Goal: Entertainment & Leisure: Consume media (video, audio)

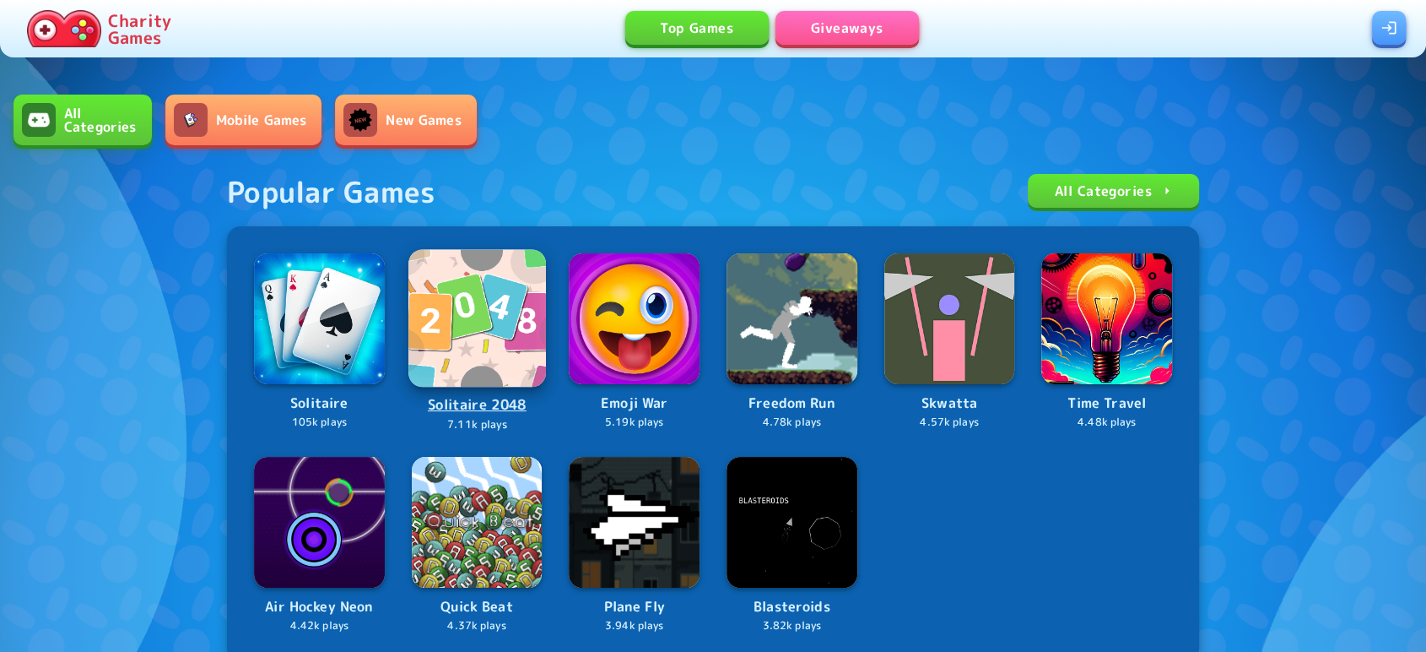
scroll to position [479, 0]
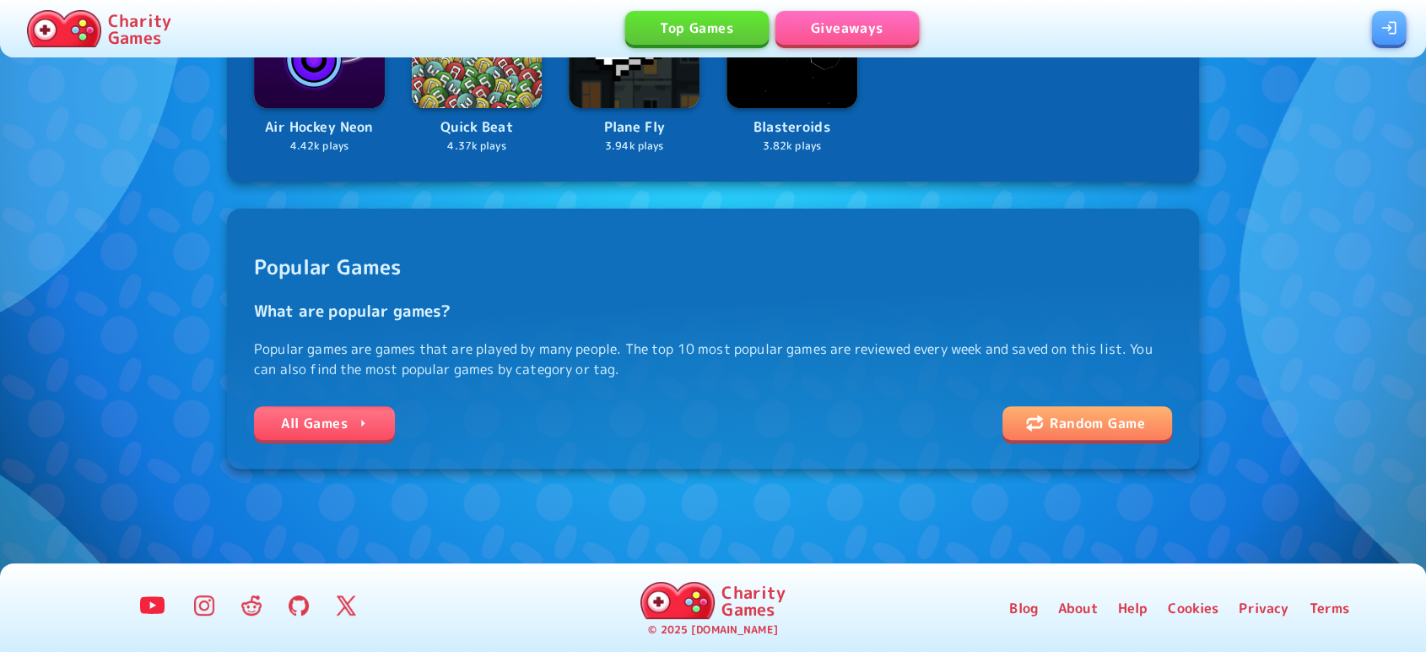
click at [296, 417] on link "All Games" at bounding box center [324, 423] width 141 height 34
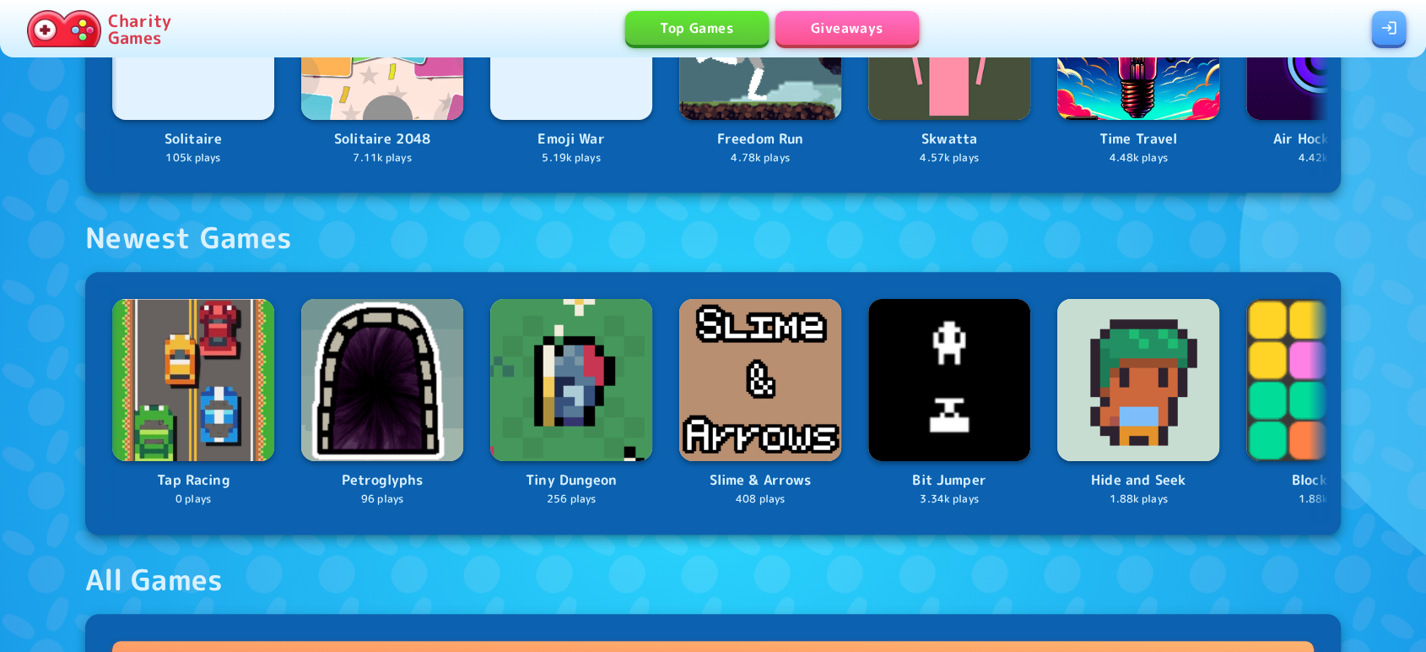
scroll to position [1077, 0]
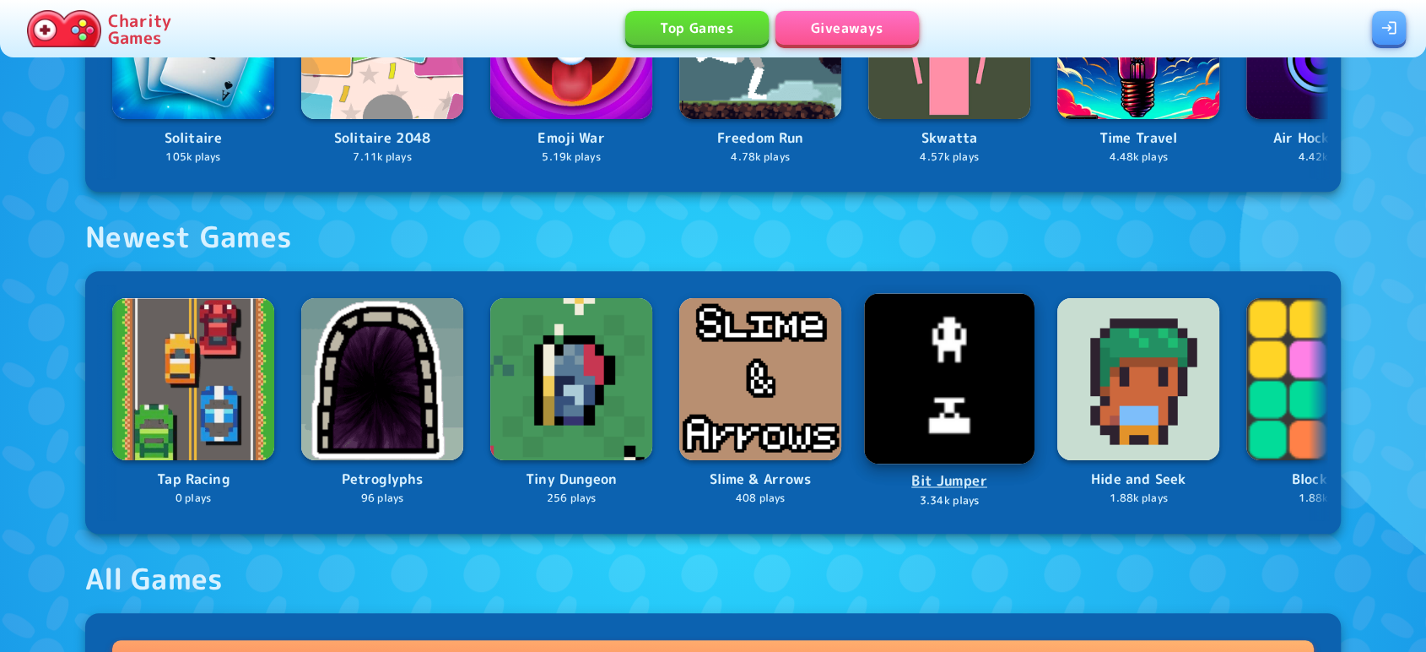
click at [947, 428] on img at bounding box center [949, 379] width 170 height 170
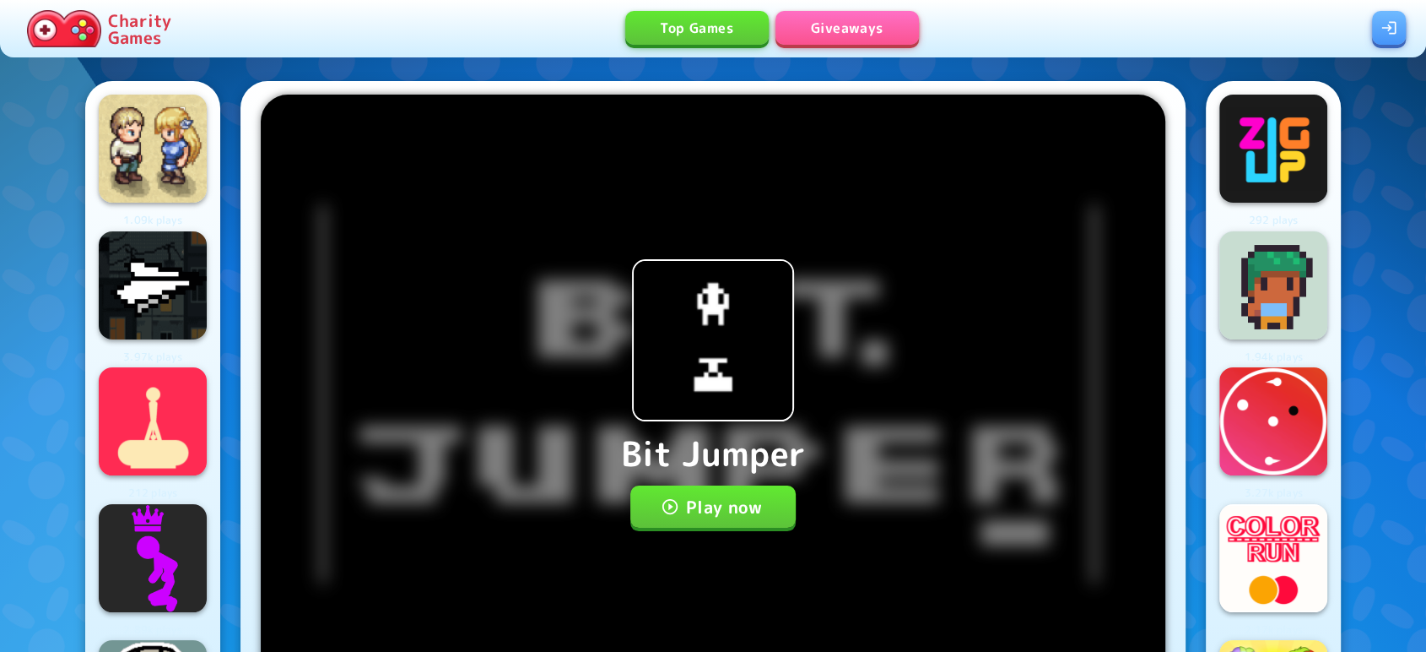
click at [747, 501] on button "Play now" at bounding box center [713, 506] width 166 height 42
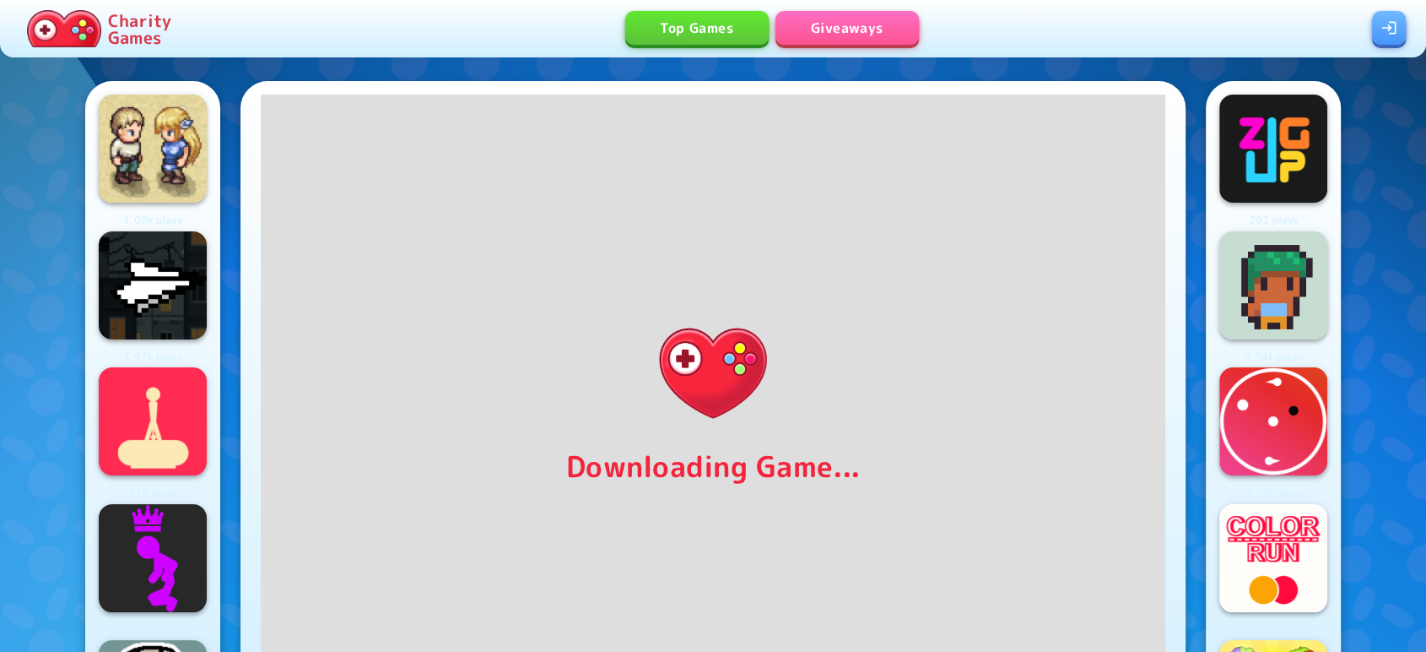
scroll to position [43, 0]
